Goal: Obtain resource: Obtain resource

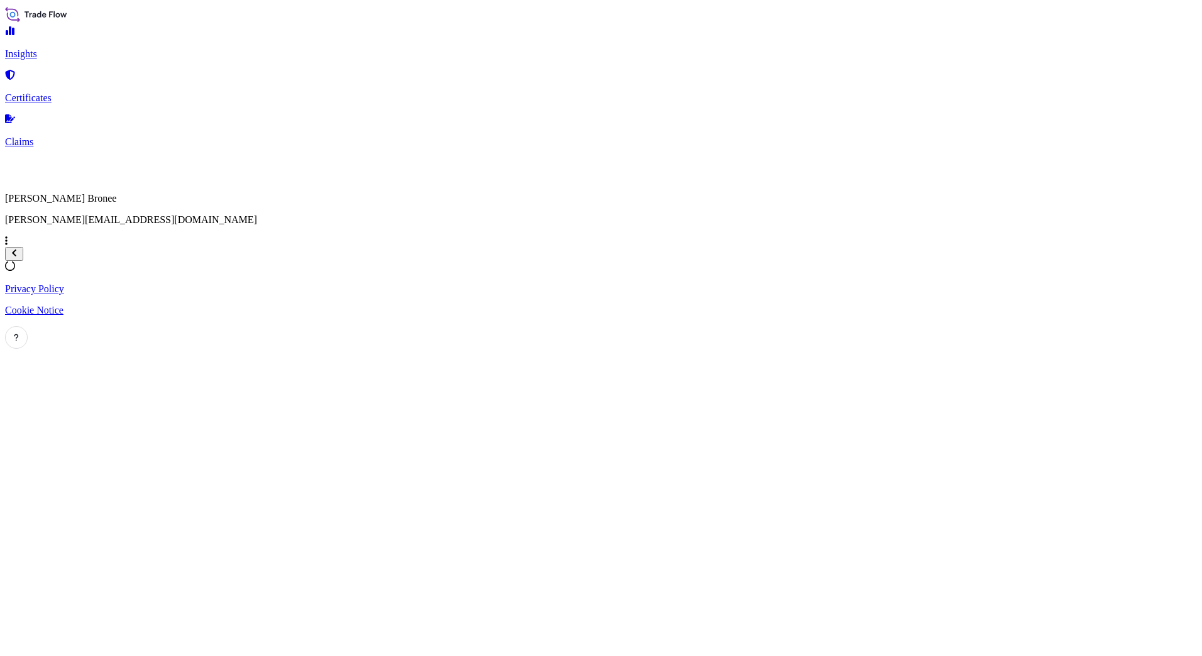
select select "2025"
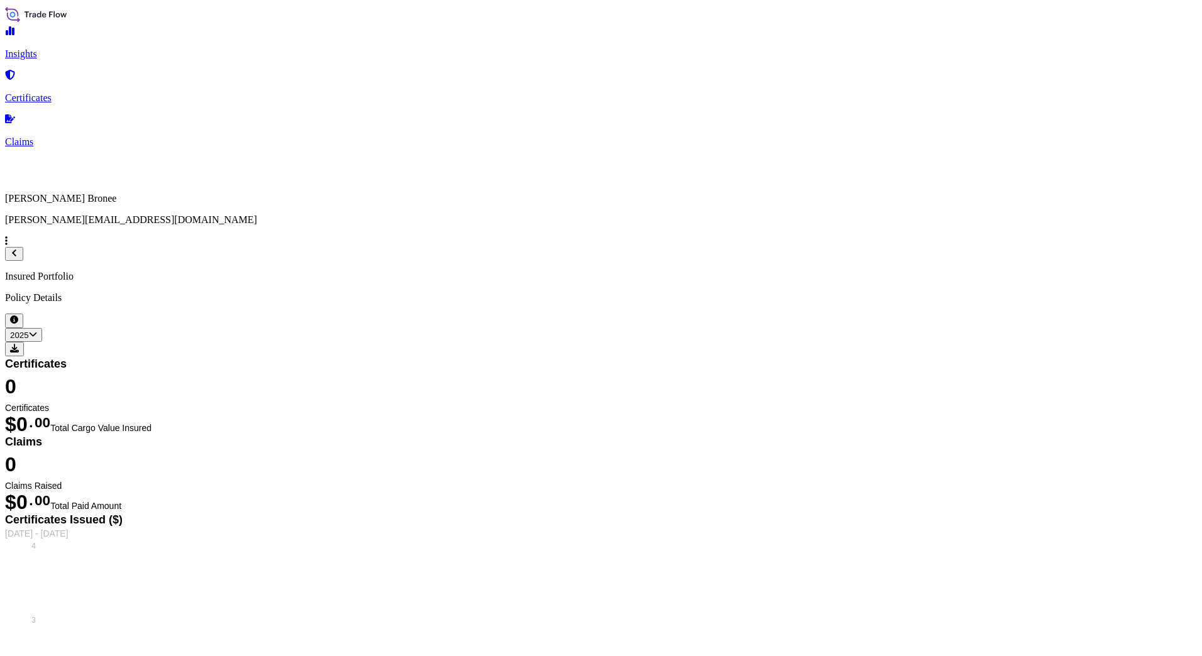
click at [64, 92] on p "Certificates" at bounding box center [601, 97] width 1192 height 11
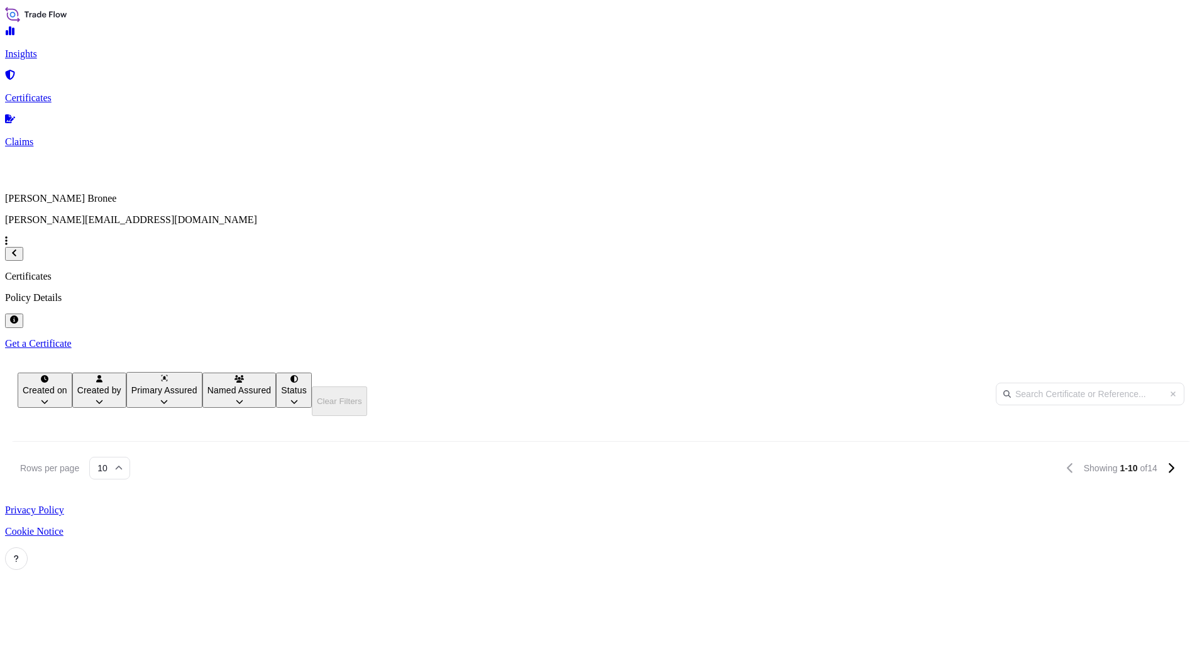
click at [1142, 338] on p "Get a Certificate" at bounding box center [601, 343] width 1192 height 11
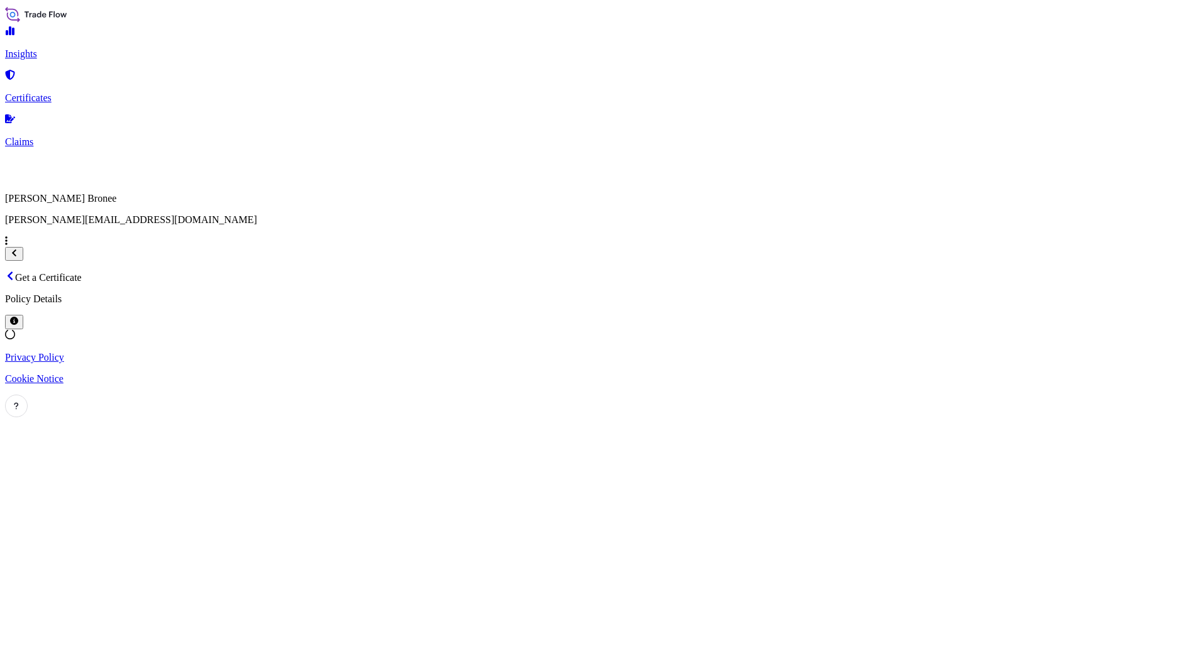
select select "Sea"
